Goal: Task Accomplishment & Management: Manage account settings

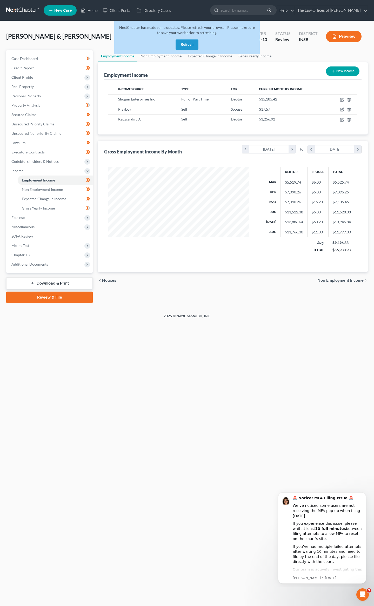
scroll to position [94, 151]
click at [185, 44] on button "Refresh" at bounding box center [187, 44] width 23 height 10
click at [87, 12] on link "Home" at bounding box center [89, 10] width 22 height 9
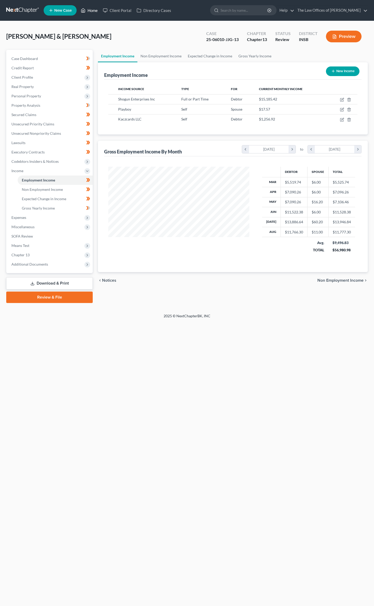
scroll to position [94, 151]
click at [90, 10] on link "Home" at bounding box center [89, 10] width 22 height 9
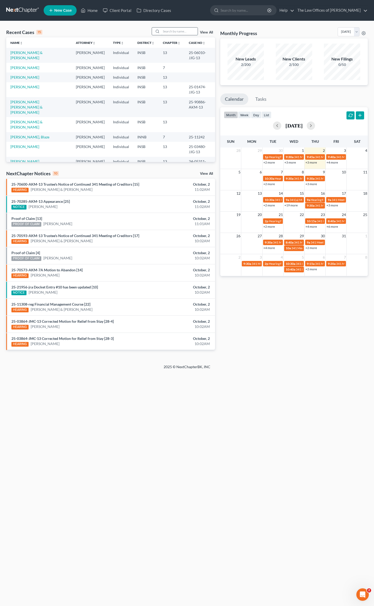
click at [169, 32] on input "search" at bounding box center [179, 32] width 36 height 8
type input "[PERSON_NAME]"
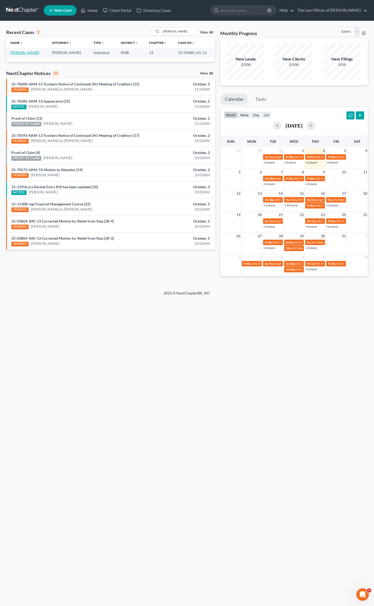
click at [29, 53] on link "[PERSON_NAME]" at bounding box center [24, 52] width 29 height 4
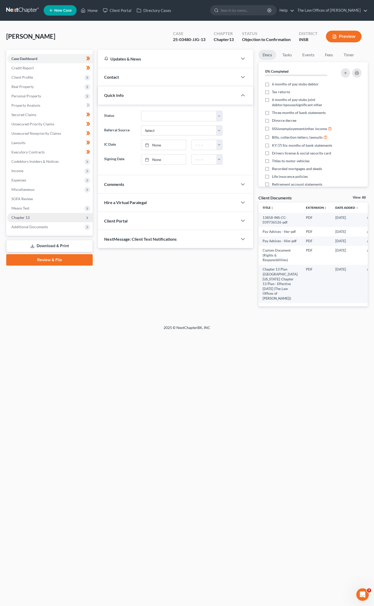
click at [26, 218] on span "Chapter 13" at bounding box center [20, 217] width 18 height 4
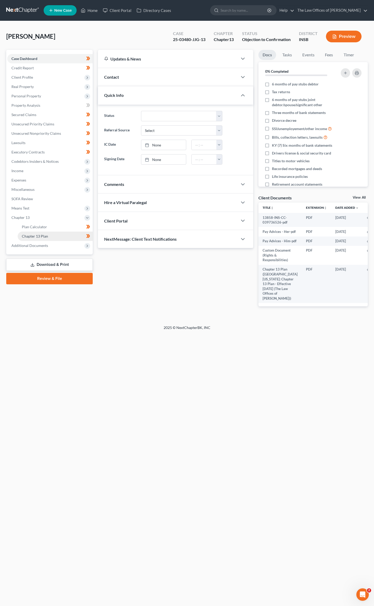
click at [30, 233] on link "Chapter 13 Plan" at bounding box center [55, 236] width 75 height 9
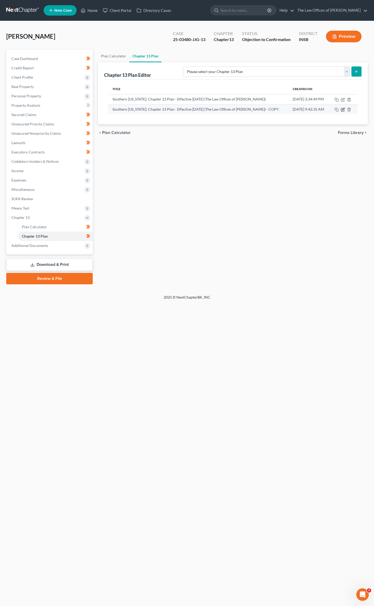
click at [342, 108] on icon "button" at bounding box center [343, 110] width 4 height 4
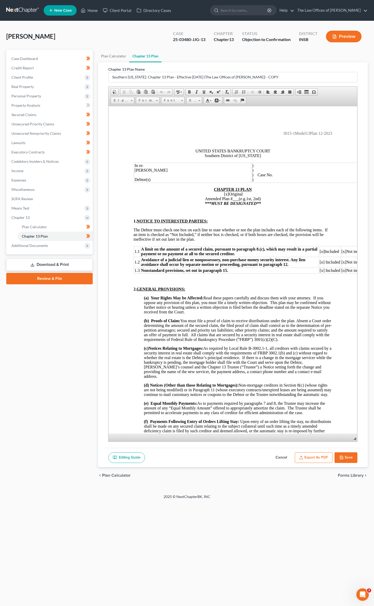
drag, startPoint x: 356, startPoint y: 228, endPoint x: 251, endPoint y: 521, distance: 311.5
click at [251, 521] on div "Home New Case Client Portal Directory Cases The Law Offices of [PERSON_NAME] [E…" at bounding box center [187, 303] width 374 height 606
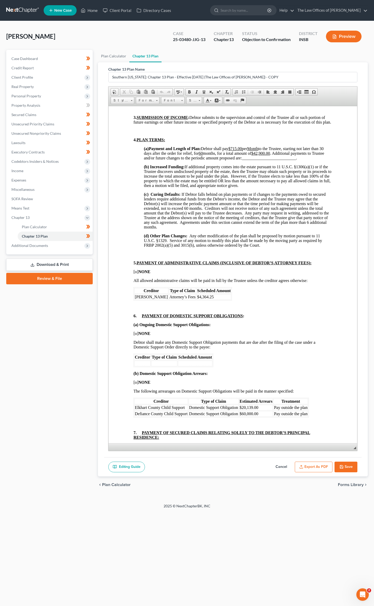
scroll to position [328, 0]
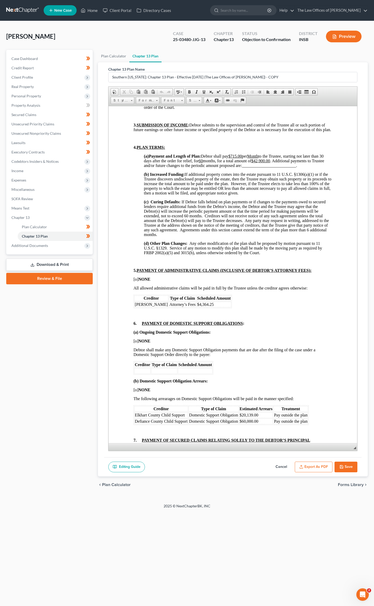
drag, startPoint x: 311, startPoint y: 205, endPoint x: 315, endPoint y: 194, distance: 11.7
click at [312, 168] on span "Debtor shall pay $715.00 per Month to the Trustee, starting not later than 30 d…" at bounding box center [234, 161] width 180 height 14
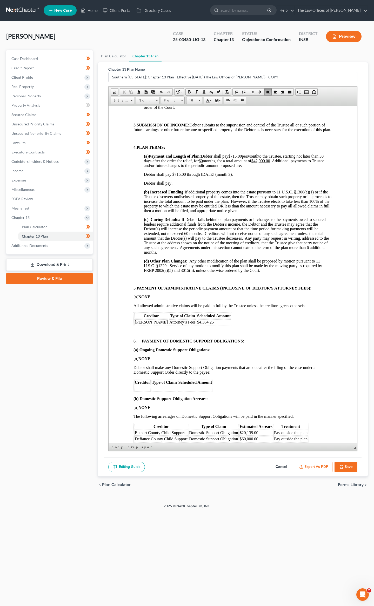
click at [239, 158] on u "$715.00" at bounding box center [235, 156] width 14 height 4
drag, startPoint x: 262, startPoint y: 200, endPoint x: 261, endPoint y: 194, distance: 6.1
click at [262, 163] on u "$42,900.00" at bounding box center [260, 160] width 19 height 4
drag, startPoint x: 240, startPoint y: 194, endPoint x: 244, endPoint y: 185, distance: 9.9
click at [240, 158] on u "$68 5.00" at bounding box center [235, 156] width 14 height 4
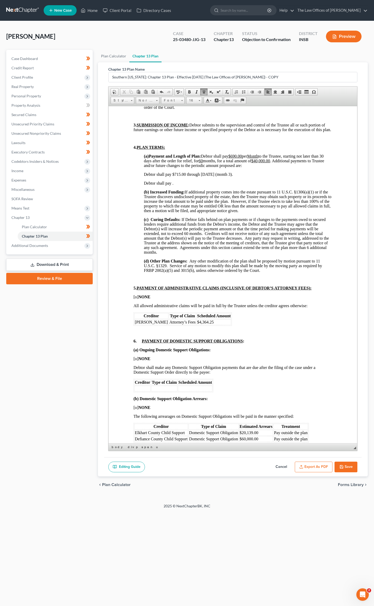
click at [173, 185] on span "Debtor shall pay ." at bounding box center [159, 183] width 30 height 4
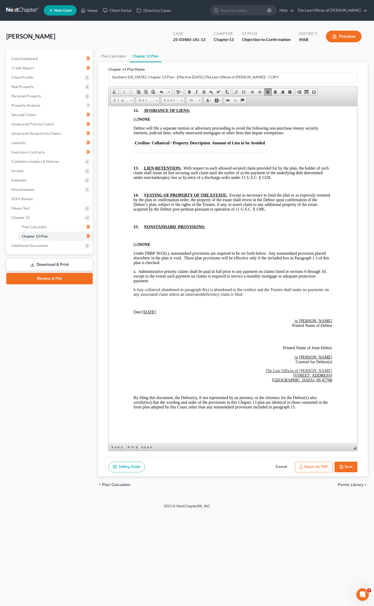
scroll to position [1428, 0]
click at [264, 297] on p "b. Any collateral abandoned in paragraph 8(e) is abandoned to the creditor and …" at bounding box center [233, 291] width 199 height 9
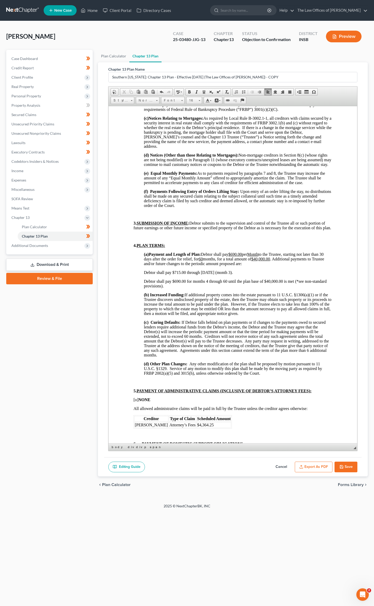
scroll to position [231, 0]
drag, startPoint x: 267, startPoint y: 79, endPoint x: 48, endPoint y: 77, distance: 218.5
click at [55, 78] on div "Petition Navigation Case Dashboard Payments Invoices Payments Payments Credit R…" at bounding box center [187, 271] width 367 height 443
type input "Amended Plan"
click at [161, 288] on span "Debtor shall pay $690.00 for months 4 through 60 until the plan base of $40,000…" at bounding box center [235, 282] width 183 height 9
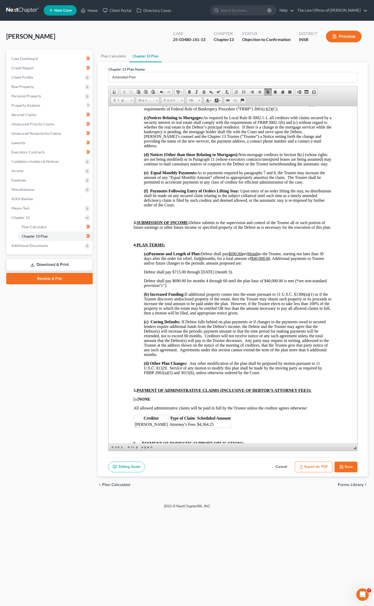
click at [340, 465] on icon "button" at bounding box center [341, 467] width 4 height 4
